Goal: Use online tool/utility: Utilize a website feature to perform a specific function

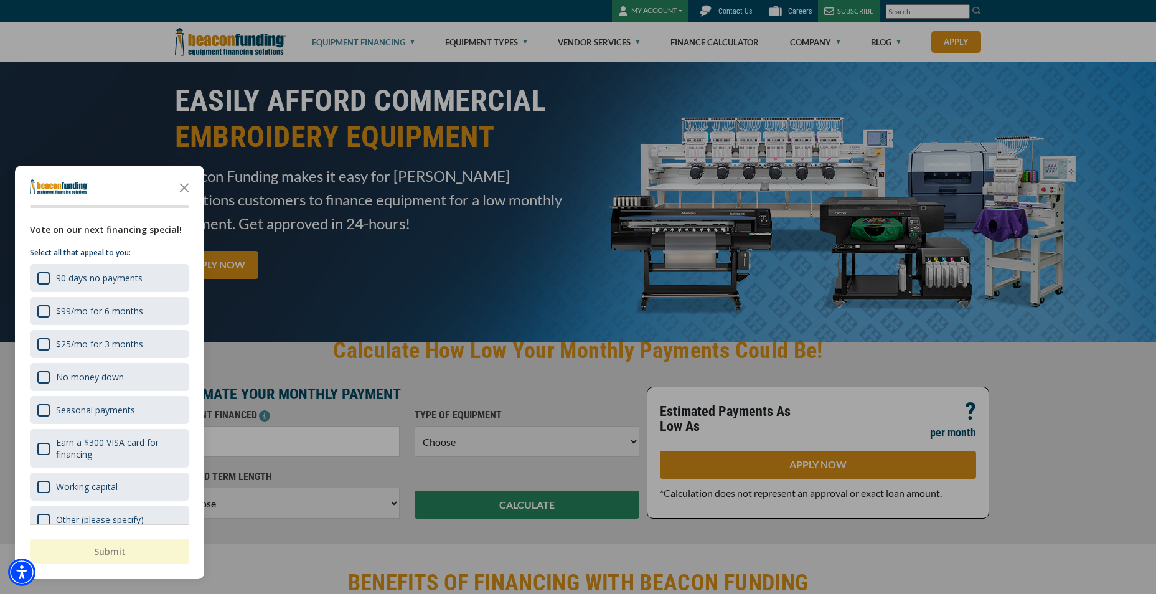
click at [378, 295] on div "button" at bounding box center [578, 297] width 1156 height 594
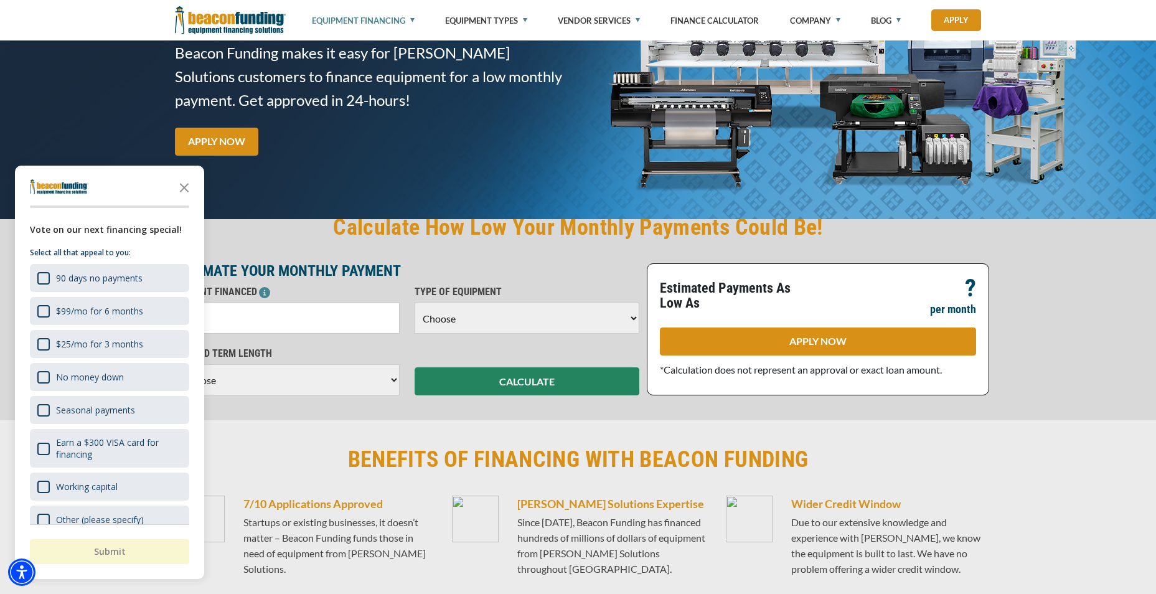
scroll to position [125, 0]
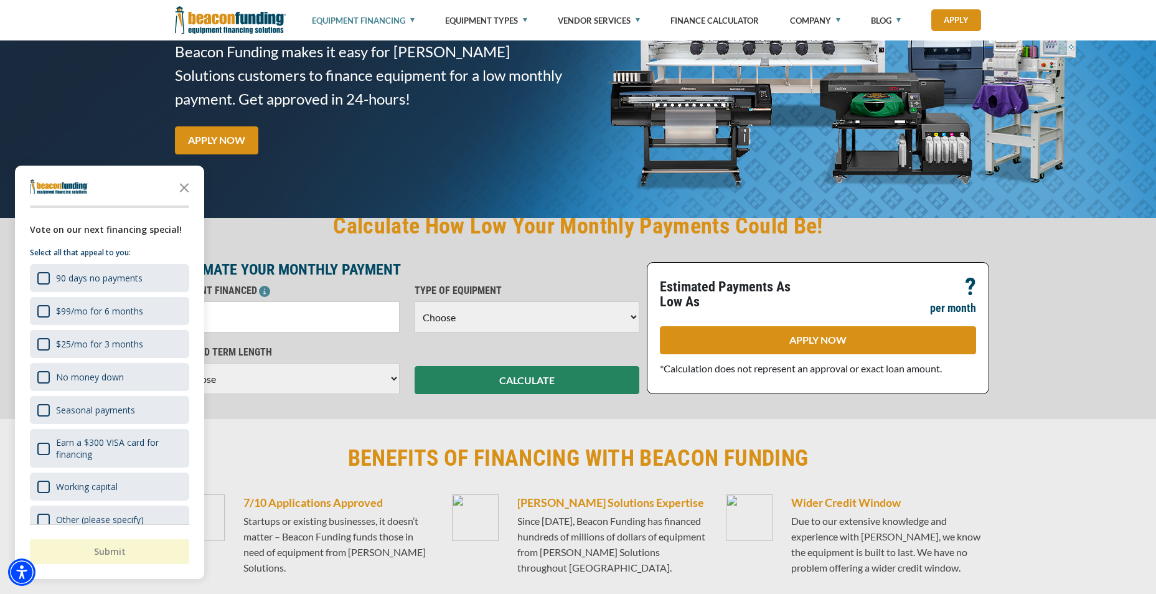
click at [277, 309] on input "text" at bounding box center [287, 316] width 225 height 31
click at [184, 184] on icon "Close the survey" at bounding box center [184, 186] width 25 height 25
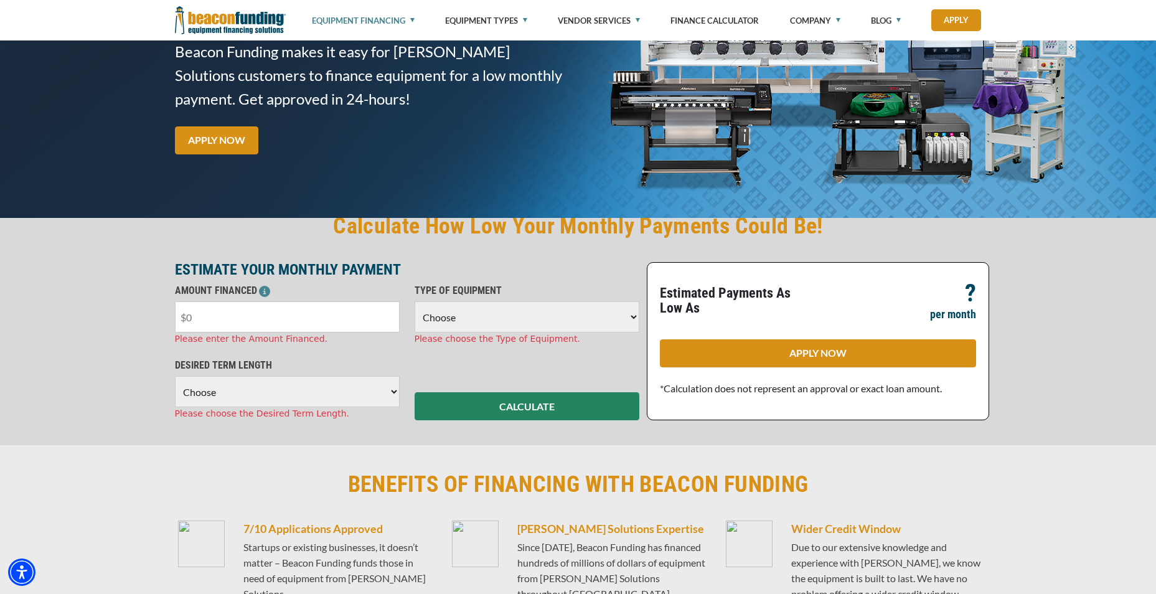
click at [243, 312] on input "text" at bounding box center [287, 316] width 225 height 31
type input "$50,000"
click at [636, 313] on select "Choose Backhoe Boom/Bucket Truck Chipper Commercial Mower Crane DTG/DTF Printin…" at bounding box center [527, 316] width 225 height 31
select select "1"
click at [415, 301] on select "Choose Backhoe Boom/Bucket Truck Chipper Commercial Mower Crane DTG/DTF Printin…" at bounding box center [527, 316] width 225 height 31
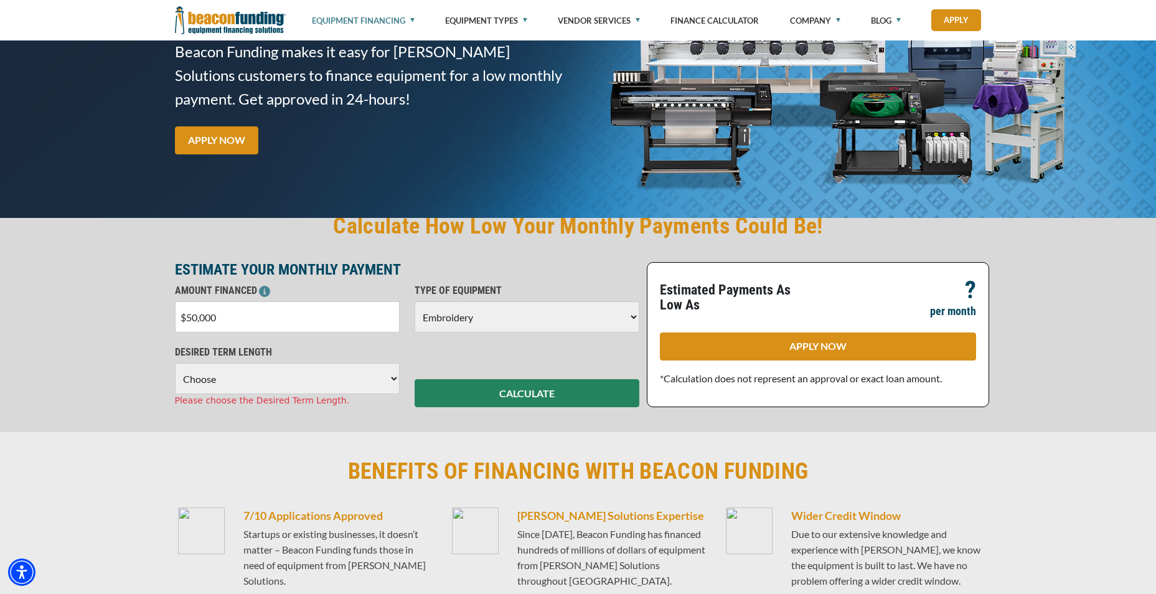
click at [391, 378] on select "Choose 36 Months 48 Months 60 Months" at bounding box center [287, 378] width 225 height 31
select select "60"
click at [175, 363] on select "Choose 36 Months 48 Months 60 Months" at bounding box center [287, 378] width 225 height 31
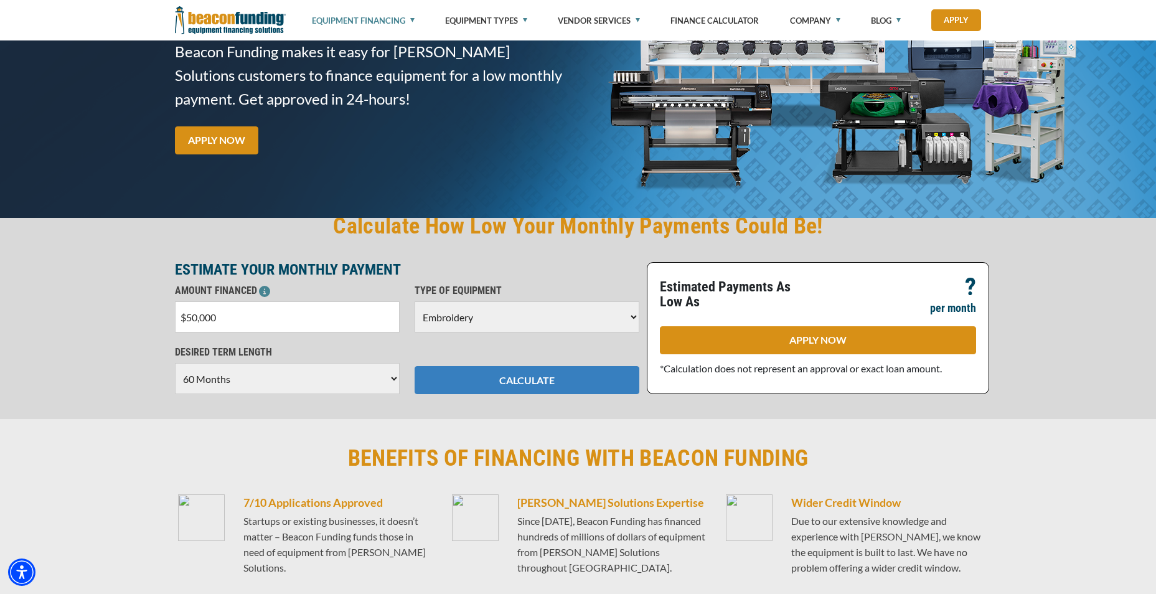
click at [494, 377] on button "CALCULATE" at bounding box center [527, 380] width 225 height 28
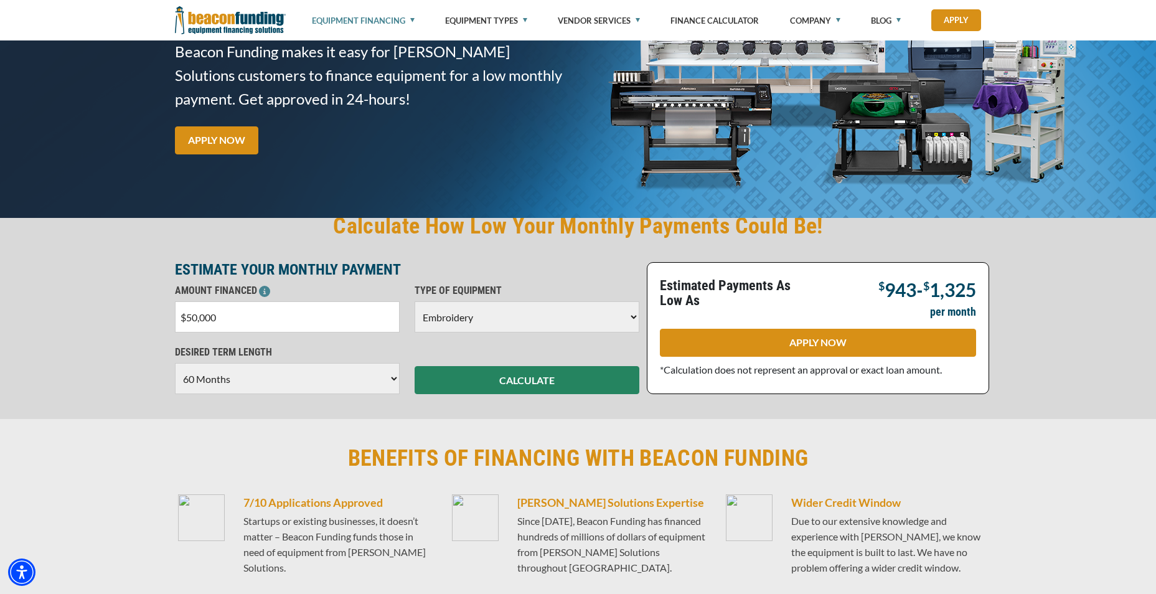
drag, startPoint x: 219, startPoint y: 318, endPoint x: 161, endPoint y: 311, distance: 58.9
click at [161, 311] on div "Calculate How Low Your Monthly Payments Could Be! ESTIMATE YOUR MONTHLY PAYMENT…" at bounding box center [578, 303] width 1156 height 232
type input "$26,000"
click at [479, 375] on button "CALCULATE" at bounding box center [527, 380] width 225 height 28
click at [492, 389] on button "CALCULATE" at bounding box center [527, 380] width 225 height 28
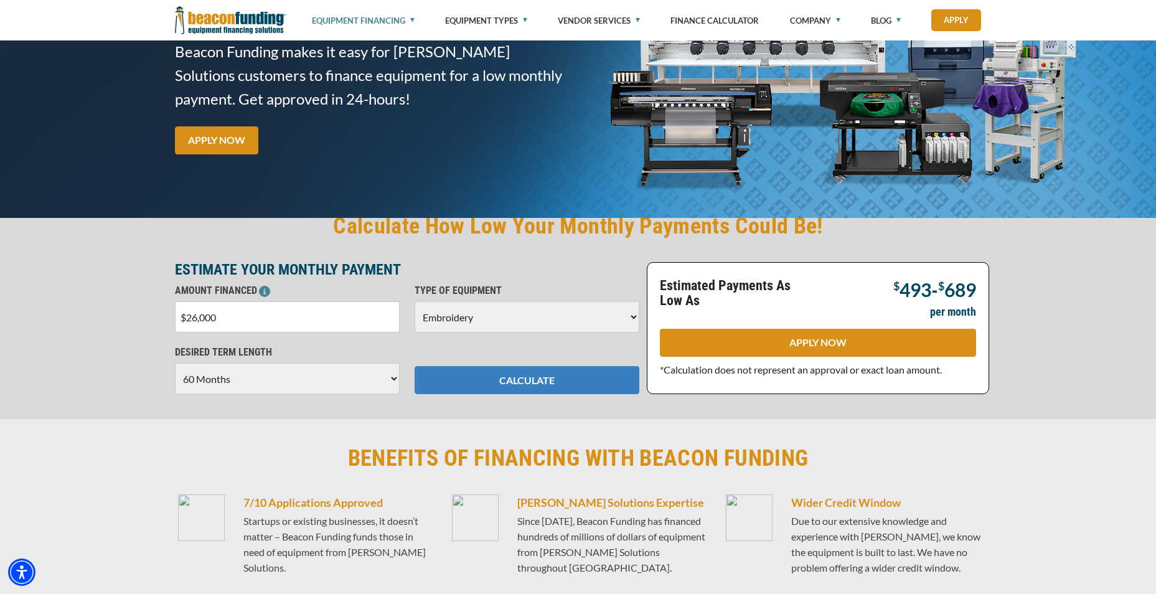
click at [496, 382] on button "CALCULATE" at bounding box center [527, 380] width 225 height 28
click at [392, 377] on select "Choose 36 Months 48 Months 60 Months" at bounding box center [287, 378] width 225 height 31
click at [175, 363] on select "Choose 36 Months 48 Months 60 Months" at bounding box center [287, 378] width 225 height 31
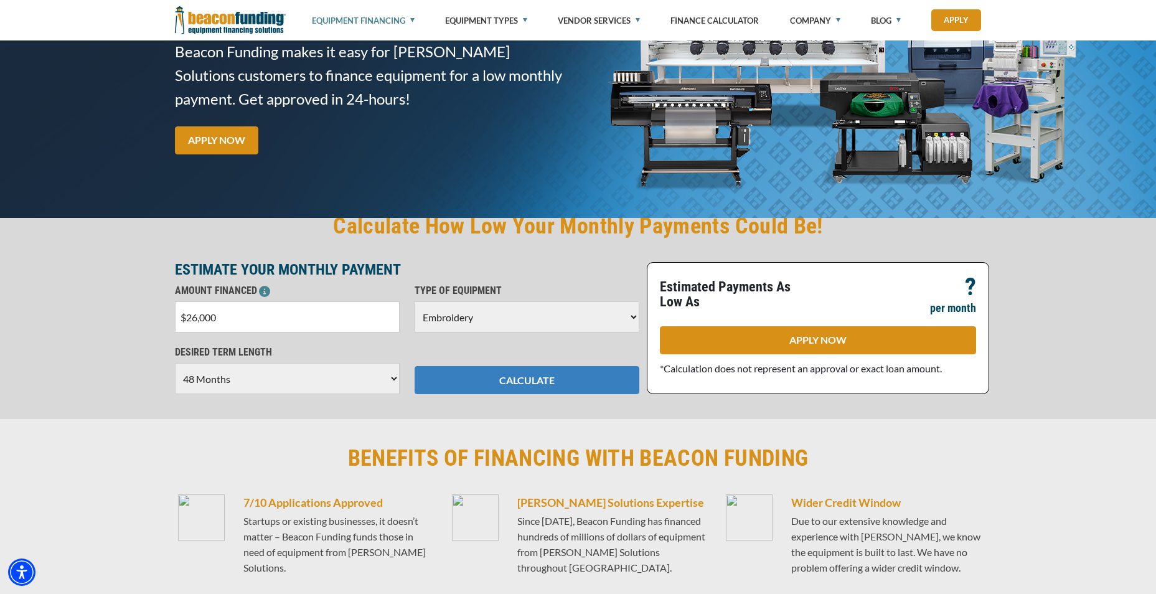
click at [520, 377] on button "CALCULATE" at bounding box center [527, 380] width 225 height 28
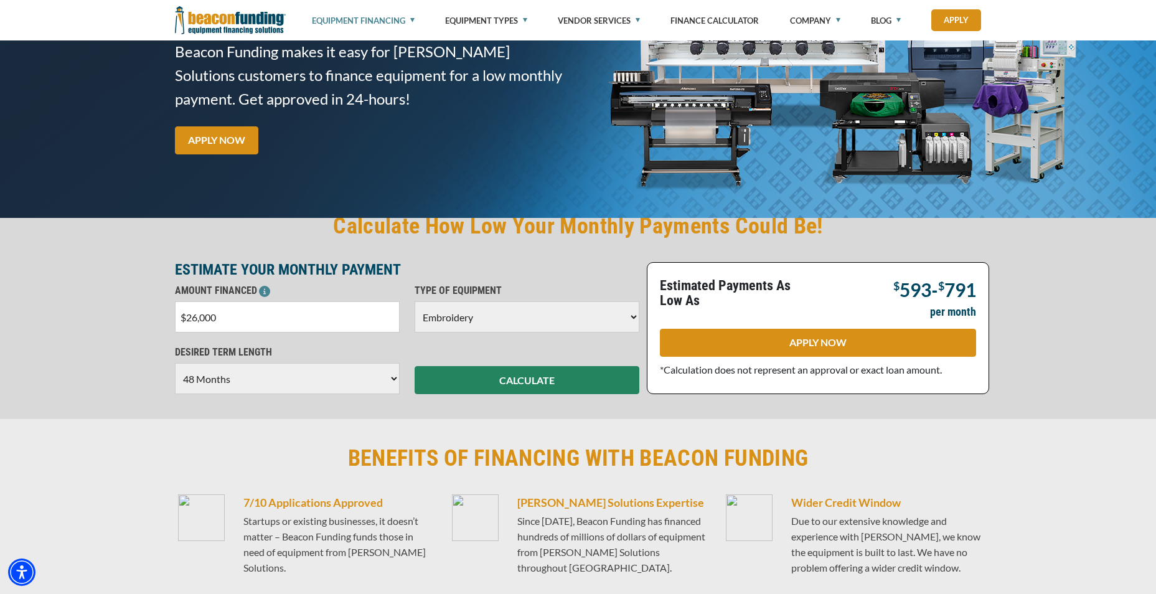
click at [390, 379] on select "Choose 36 Months 48 Months 60 Months" at bounding box center [287, 378] width 225 height 31
select select "60"
click at [175, 363] on select "Choose 36 Months 48 Months 60 Months" at bounding box center [287, 378] width 225 height 31
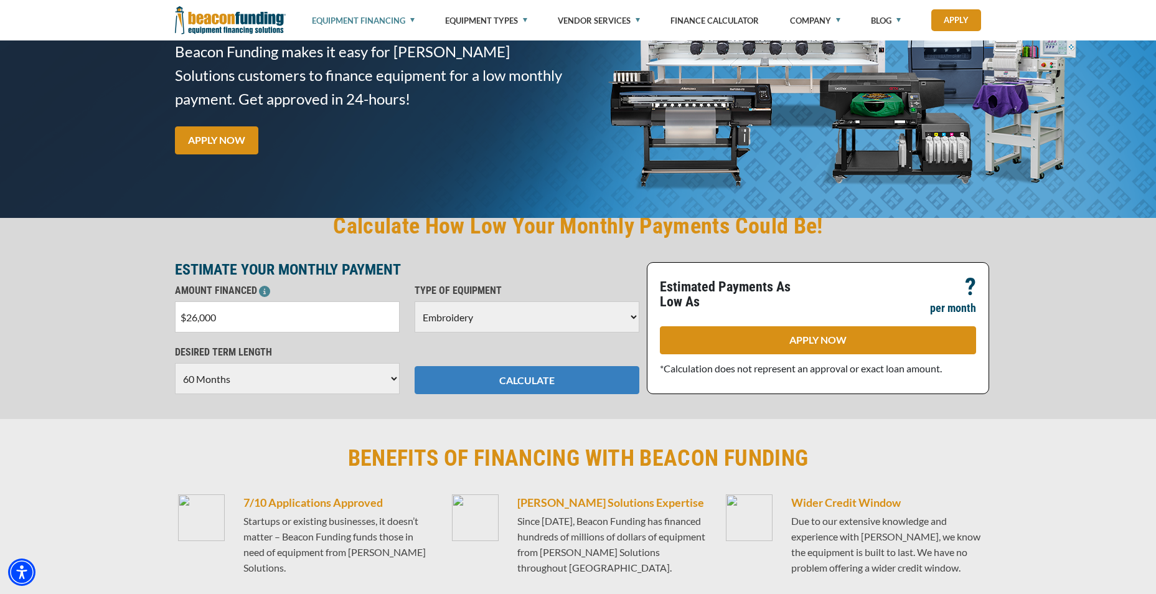
click at [496, 370] on button "CALCULATE" at bounding box center [527, 380] width 225 height 28
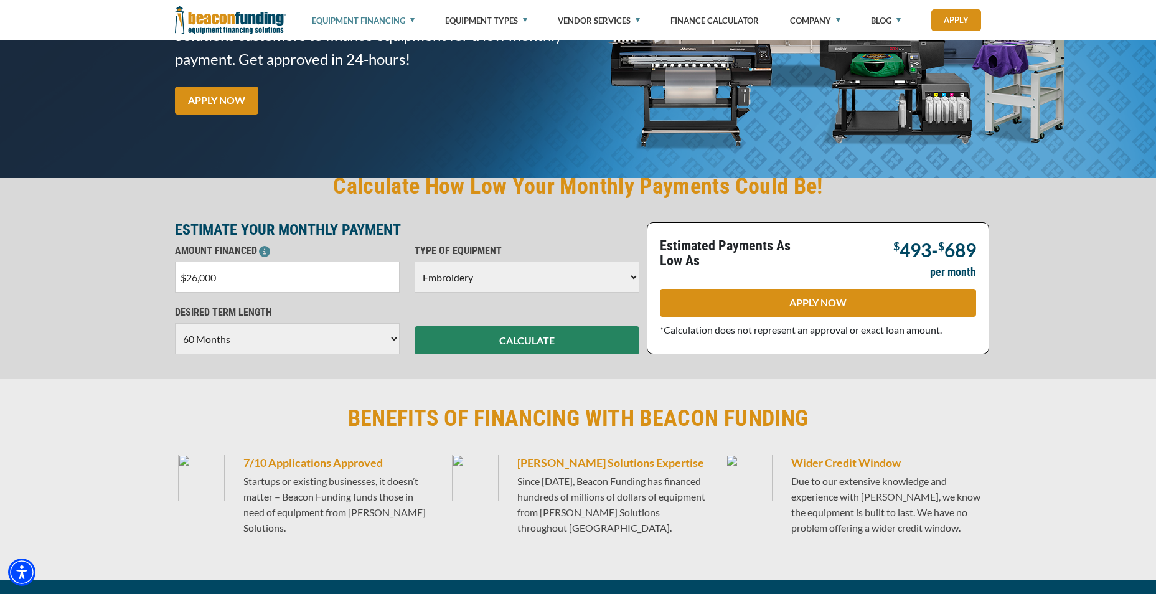
scroll to position [187, 0]
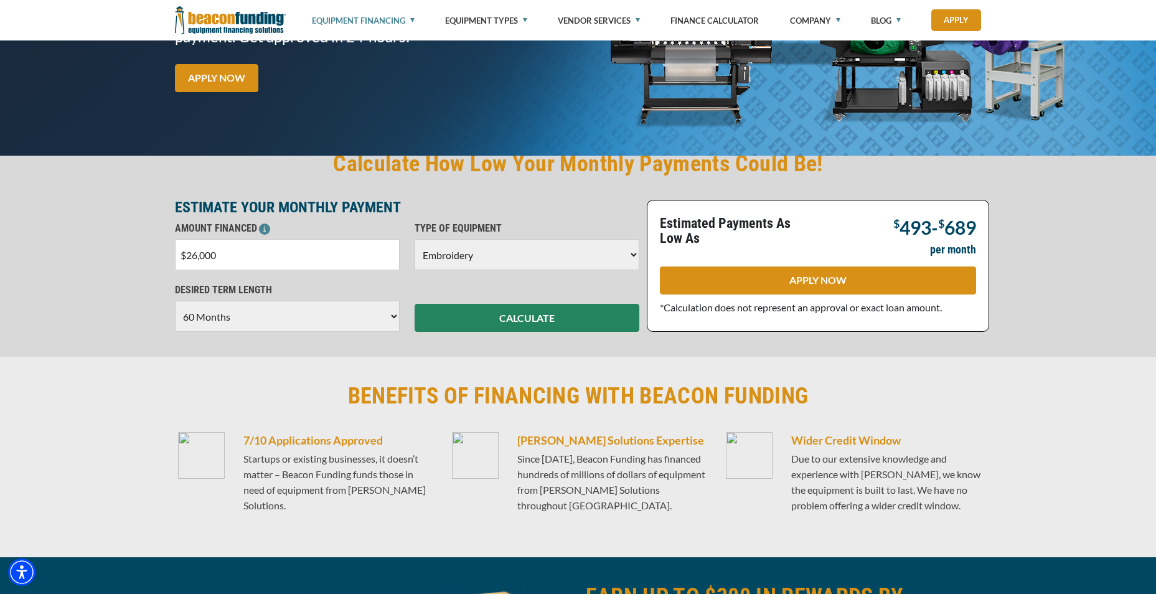
drag, startPoint x: 217, startPoint y: 256, endPoint x: 176, endPoint y: 263, distance: 41.8
click at [176, 263] on input "$26,000" at bounding box center [287, 254] width 225 height 31
type input "$20,000"
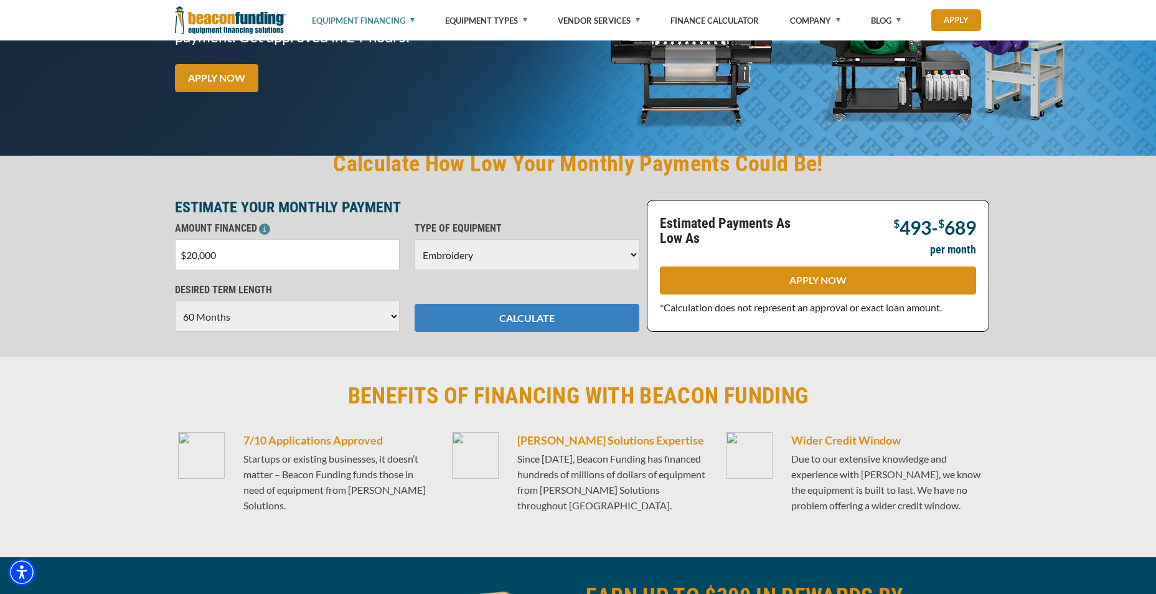
click at [529, 319] on button "CALCULATE" at bounding box center [527, 318] width 225 height 28
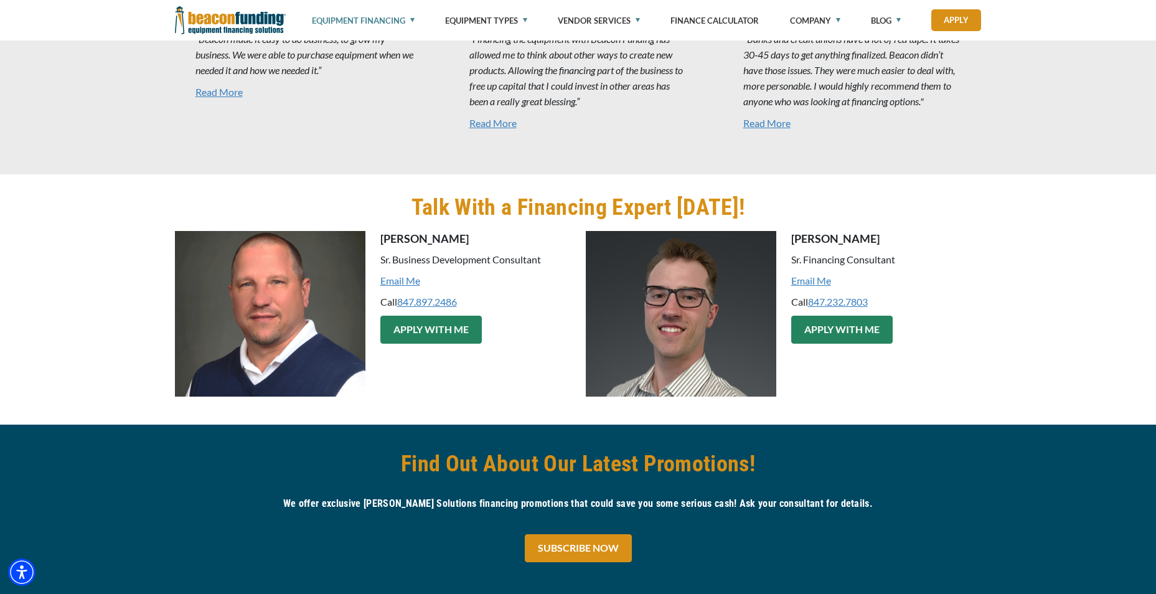
scroll to position [2055, 0]
